Goal: Task Accomplishment & Management: Use online tool/utility

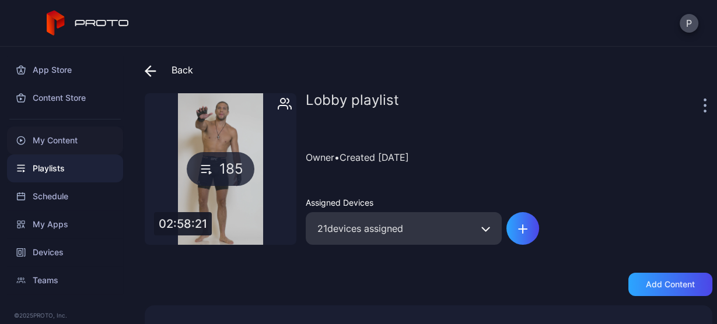
click at [45, 135] on div "My Content" at bounding box center [65, 141] width 116 height 28
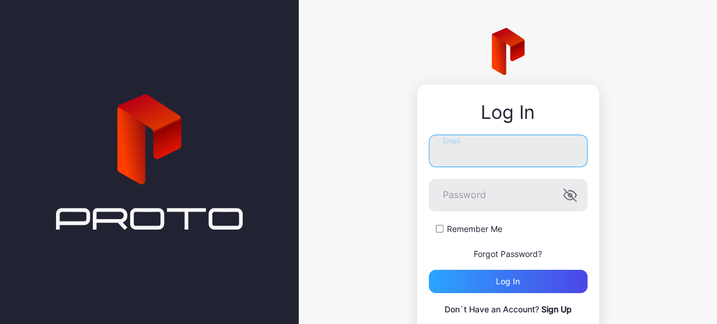
type input "**********"
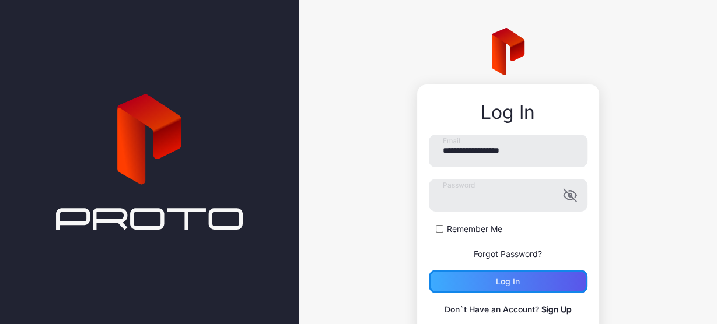
click at [496, 286] on div "Log in" at bounding box center [508, 281] width 24 height 9
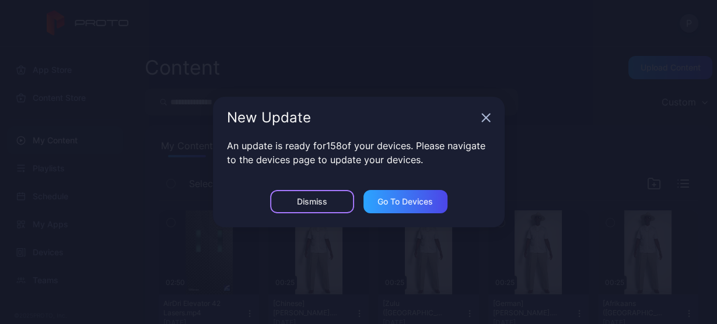
click at [318, 201] on div "Dismiss" at bounding box center [312, 201] width 30 height 9
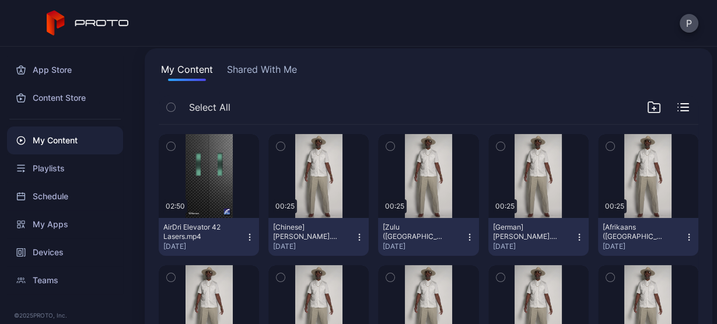
scroll to position [93, 0]
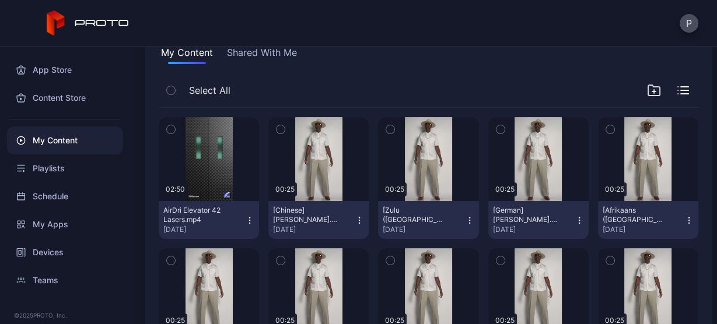
click at [245, 216] on icon "button" at bounding box center [249, 220] width 9 height 9
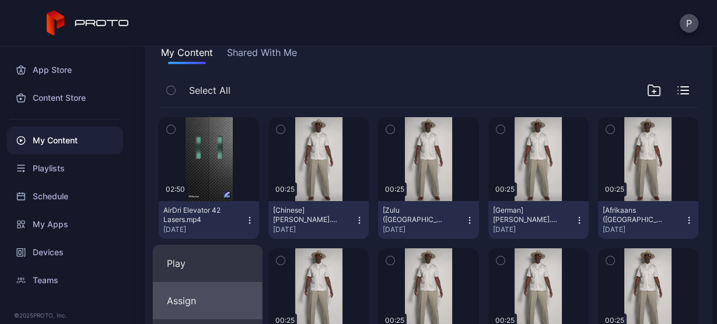
click at [198, 289] on button "Assign" at bounding box center [208, 300] width 110 height 37
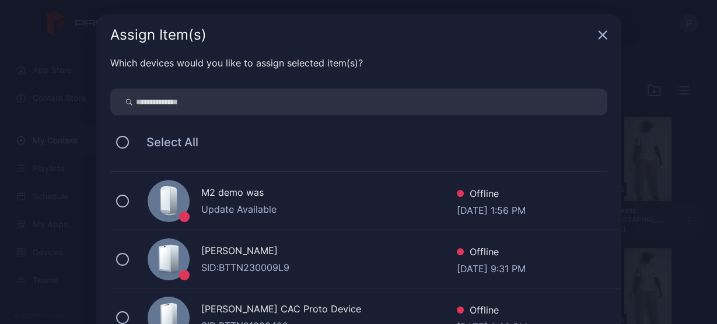
click at [189, 99] on input "search" at bounding box center [358, 102] width 497 height 27
type input "***"
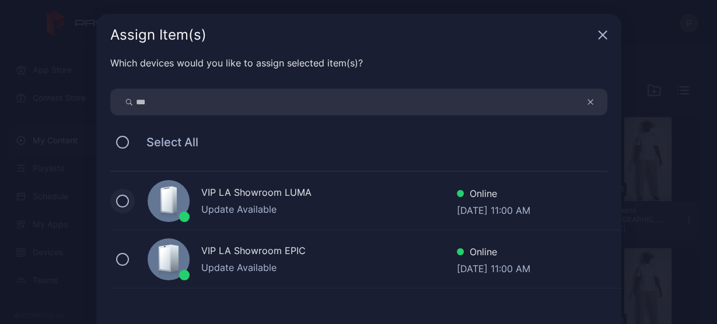
click at [116, 201] on button at bounding box center [122, 201] width 13 height 13
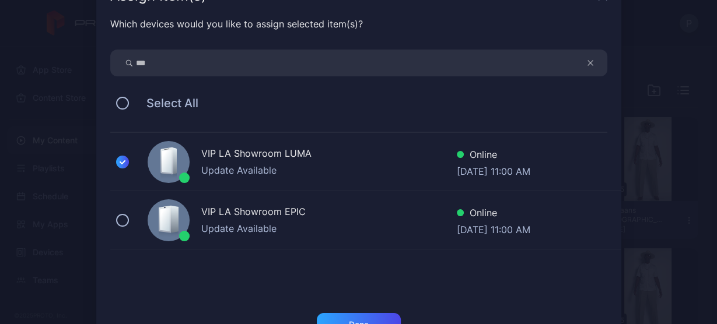
scroll to position [79, 0]
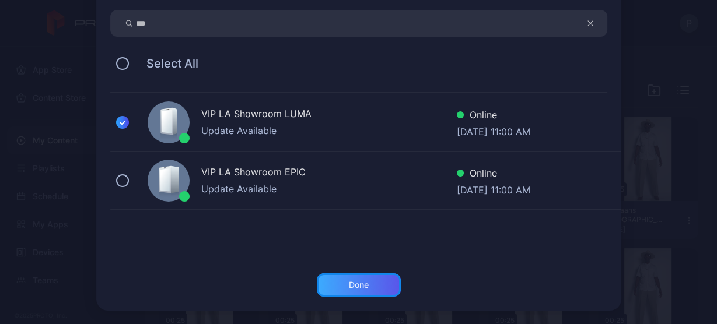
click at [340, 285] on div "Done" at bounding box center [359, 285] width 84 height 23
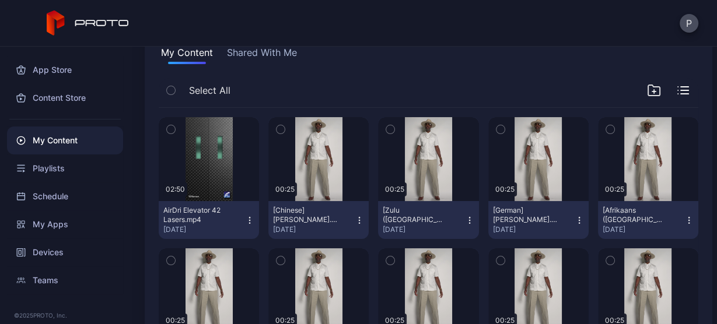
click at [44, 142] on div "My Content" at bounding box center [65, 141] width 116 height 28
